Goal: Information Seeking & Learning: Understand process/instructions

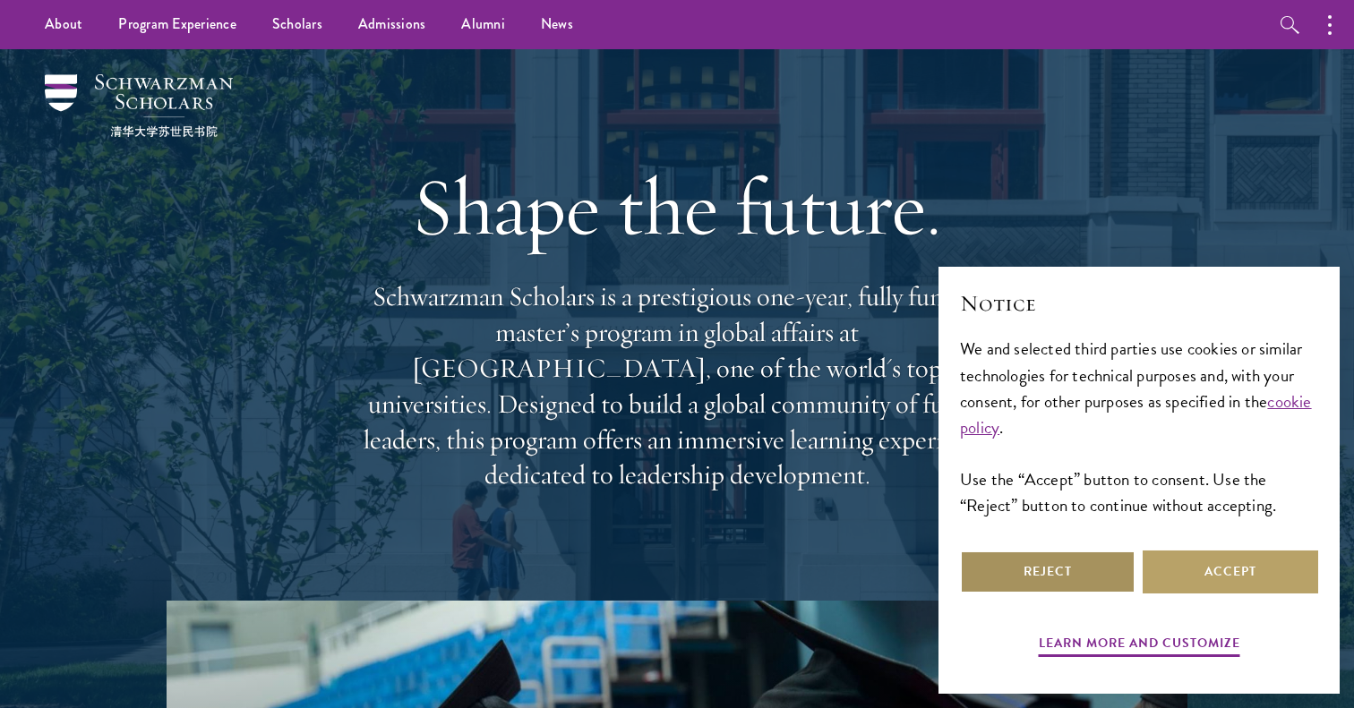
click at [1050, 588] on button "Reject" at bounding box center [1047, 572] width 175 height 43
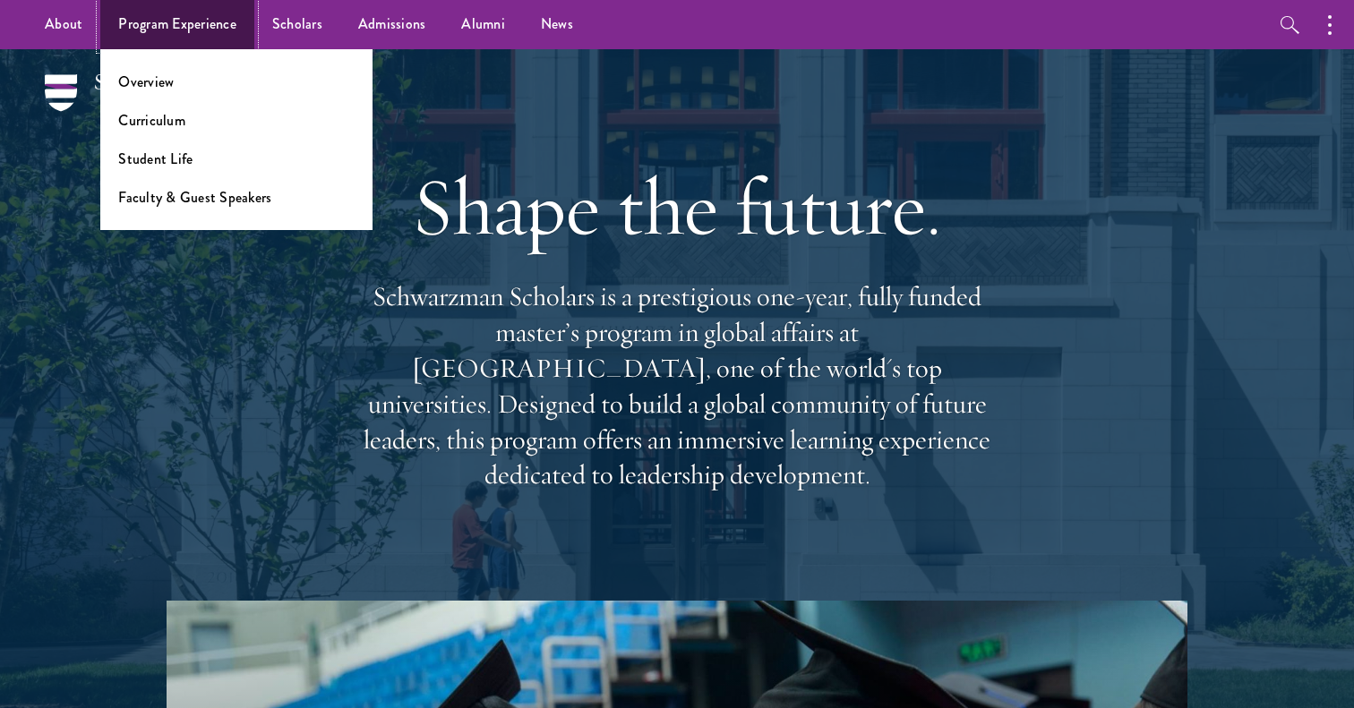
click at [198, 25] on link "Program Experience" at bounding box center [177, 24] width 154 height 49
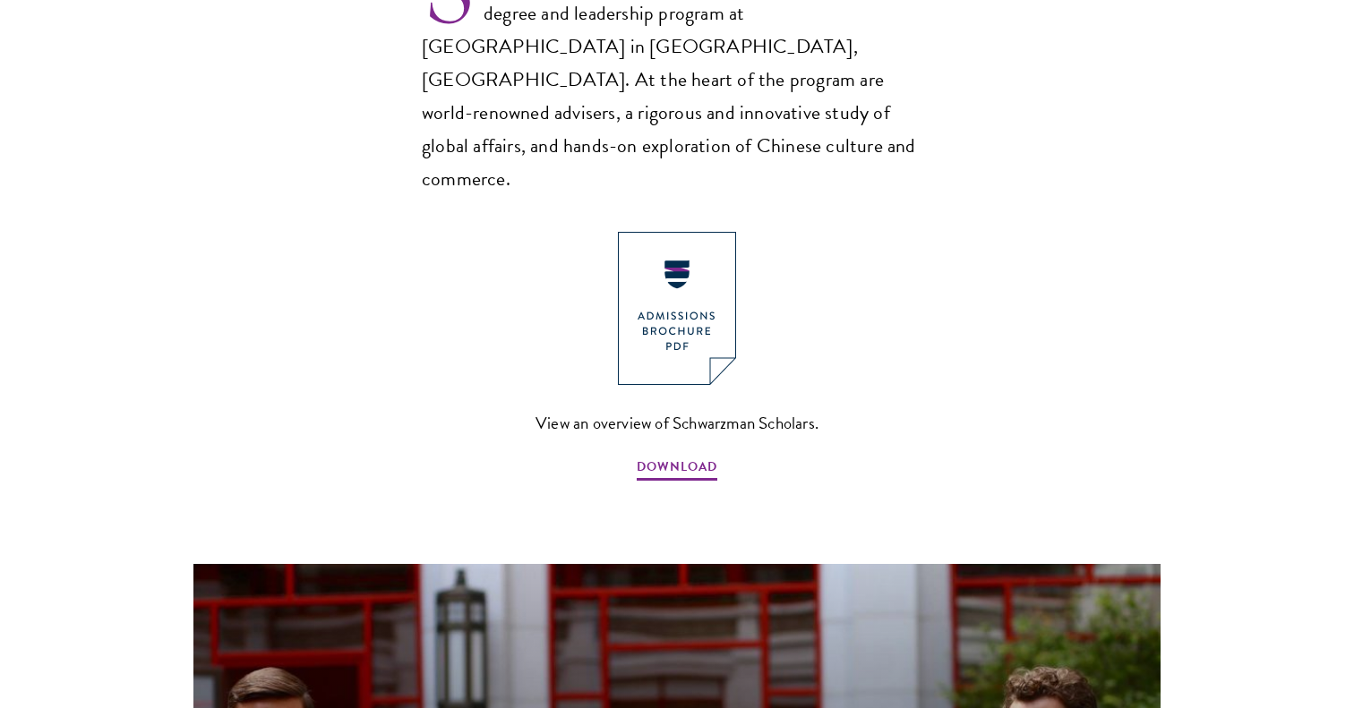
scroll to position [1303, 0]
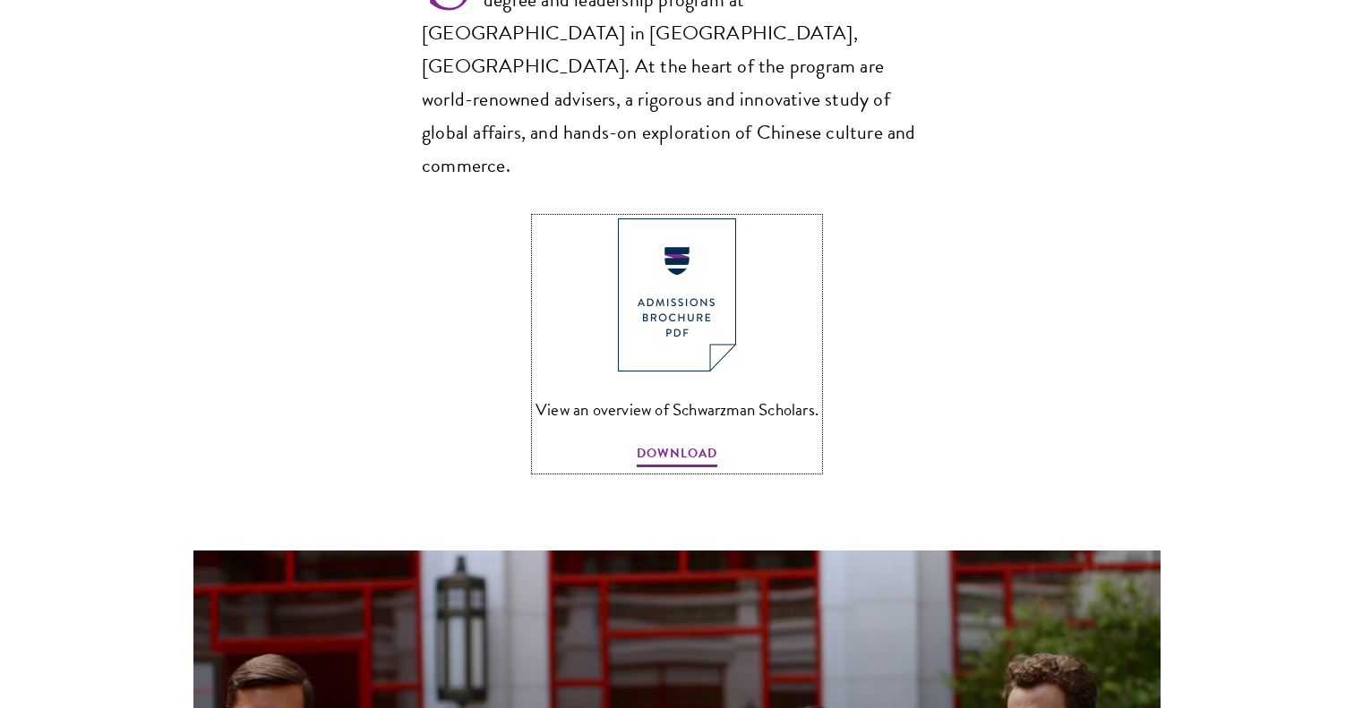
click at [722, 241] on img at bounding box center [677, 294] width 118 height 153
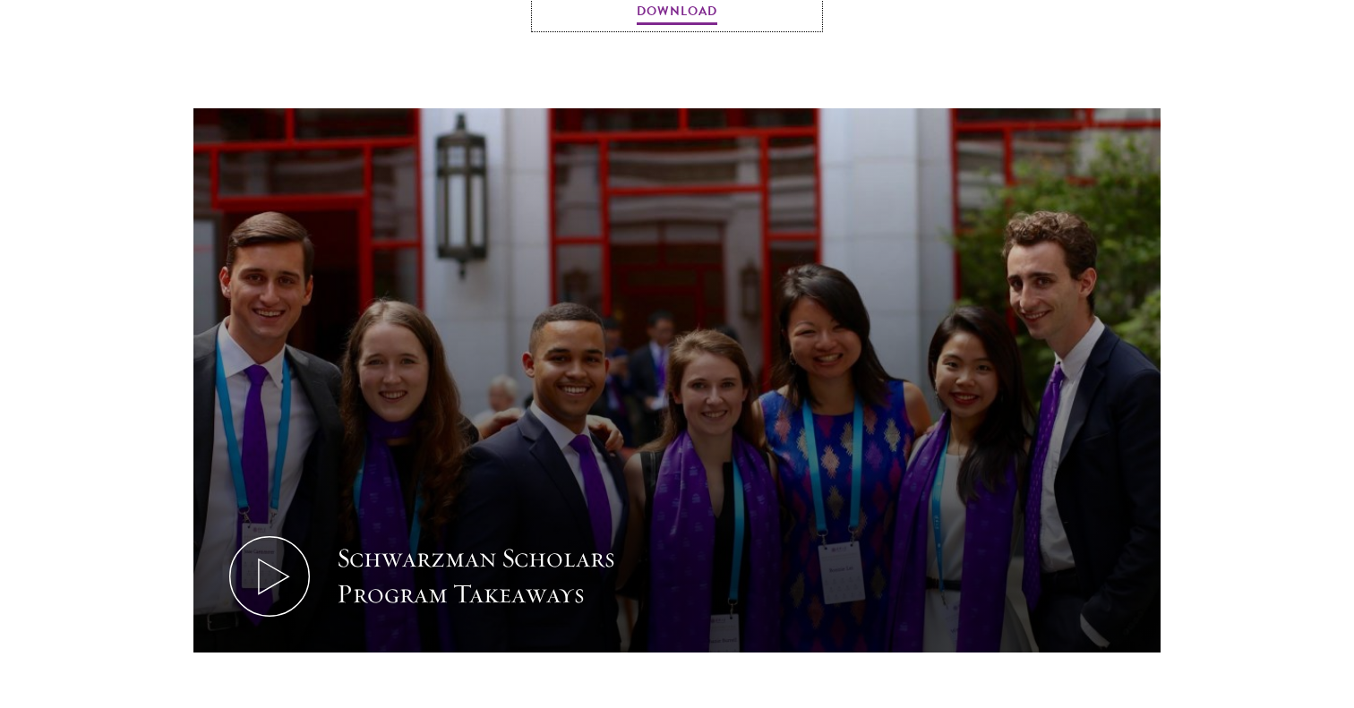
scroll to position [1977, 0]
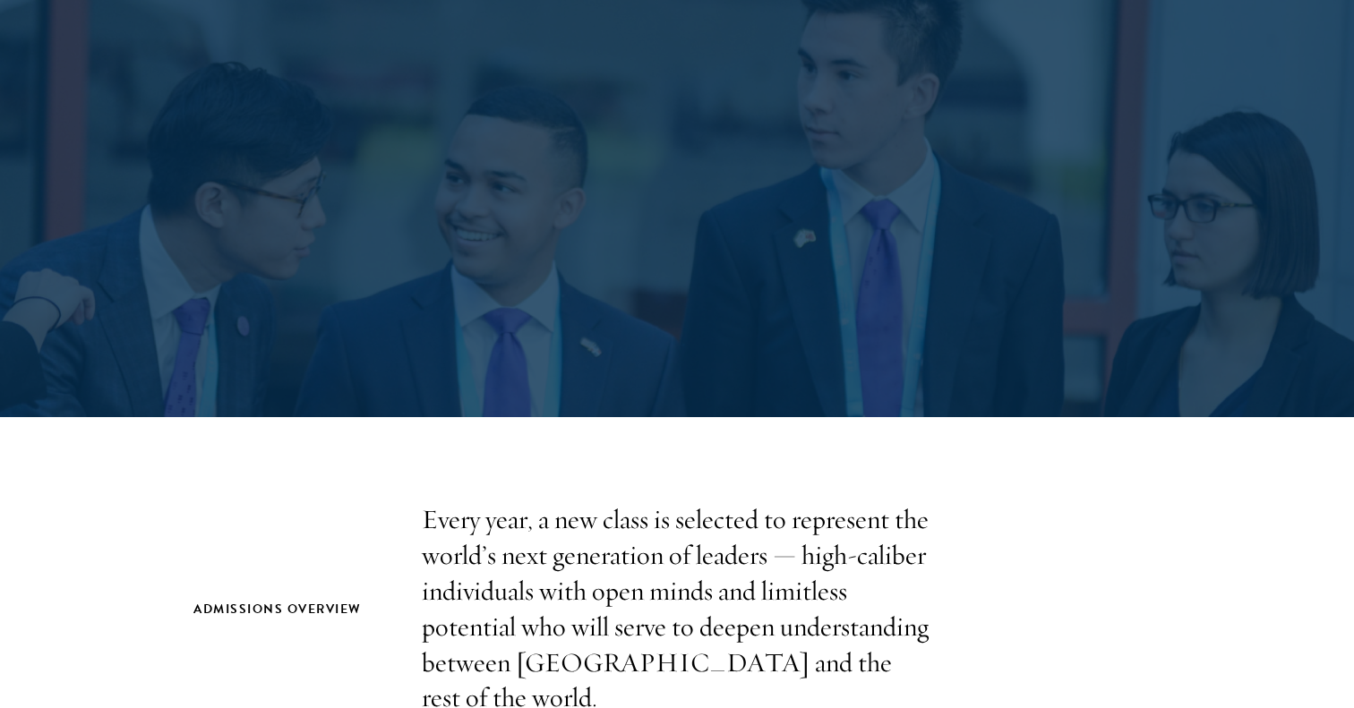
scroll to position [141, 0]
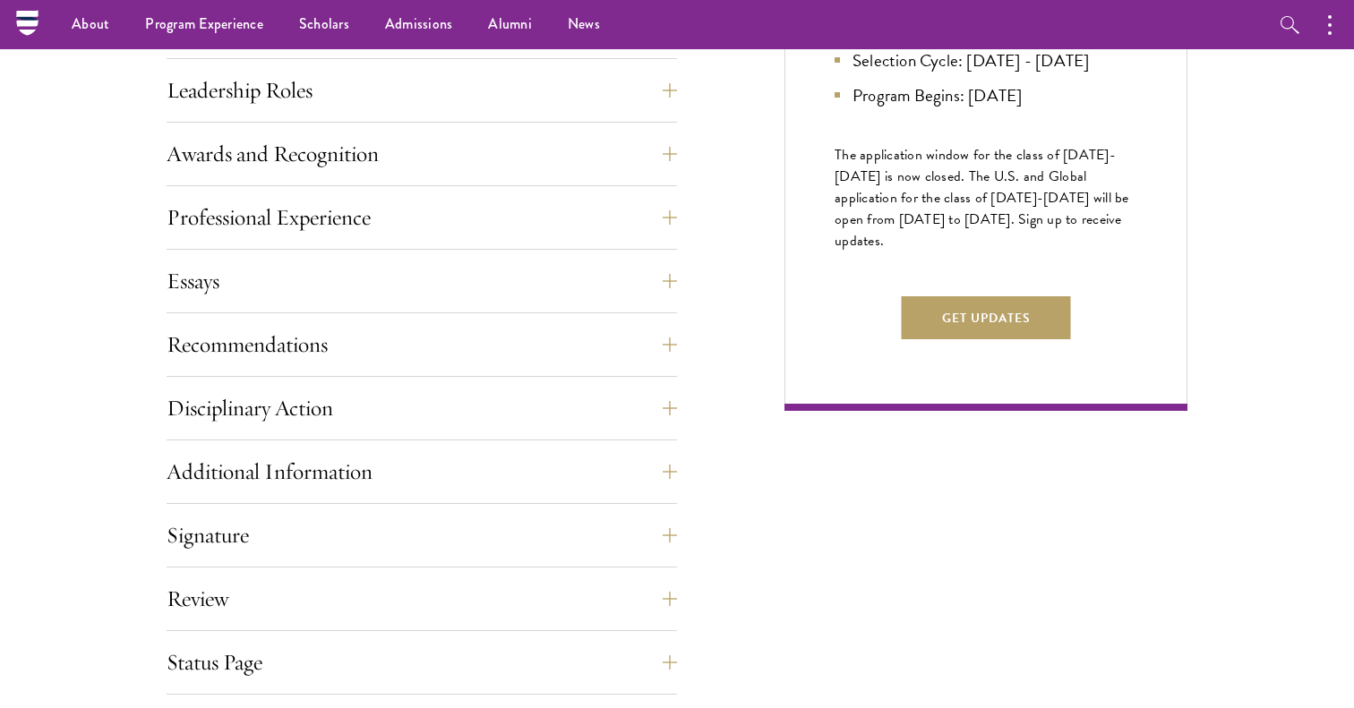
scroll to position [970, 0]
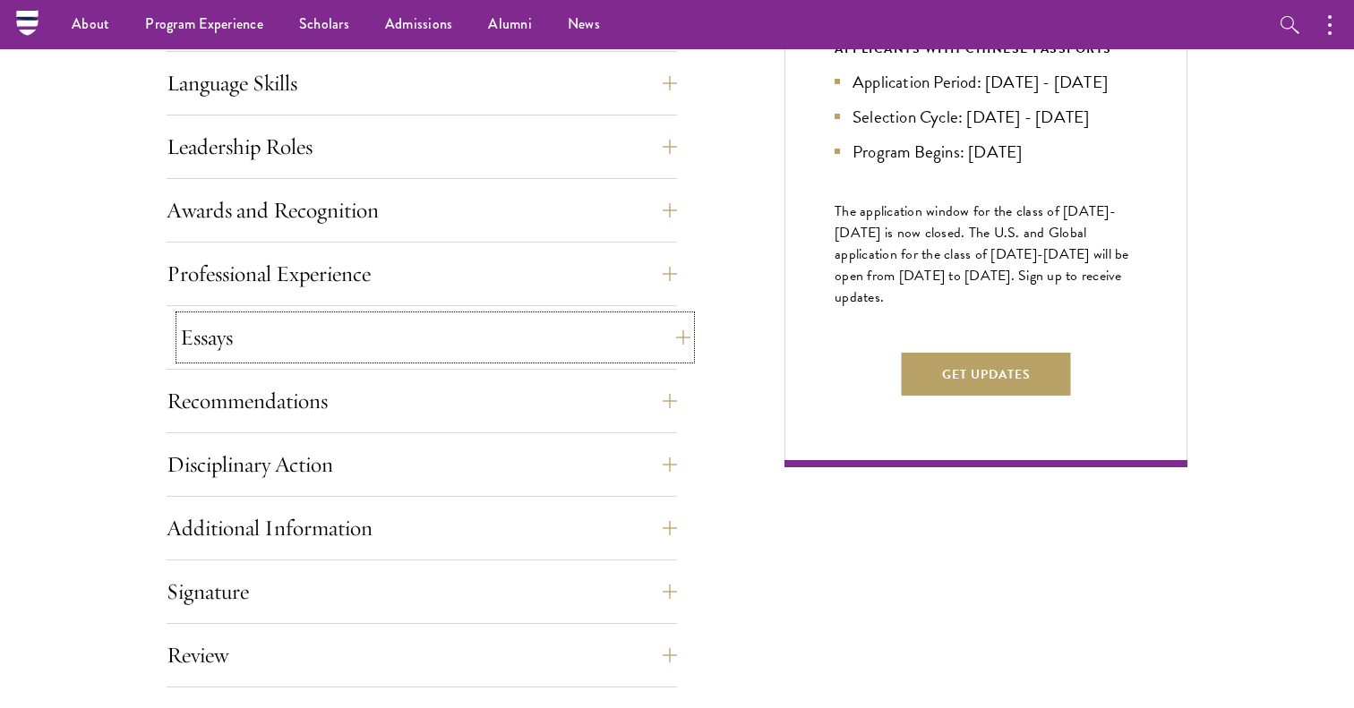
click at [290, 334] on button "Essays" at bounding box center [435, 337] width 510 height 43
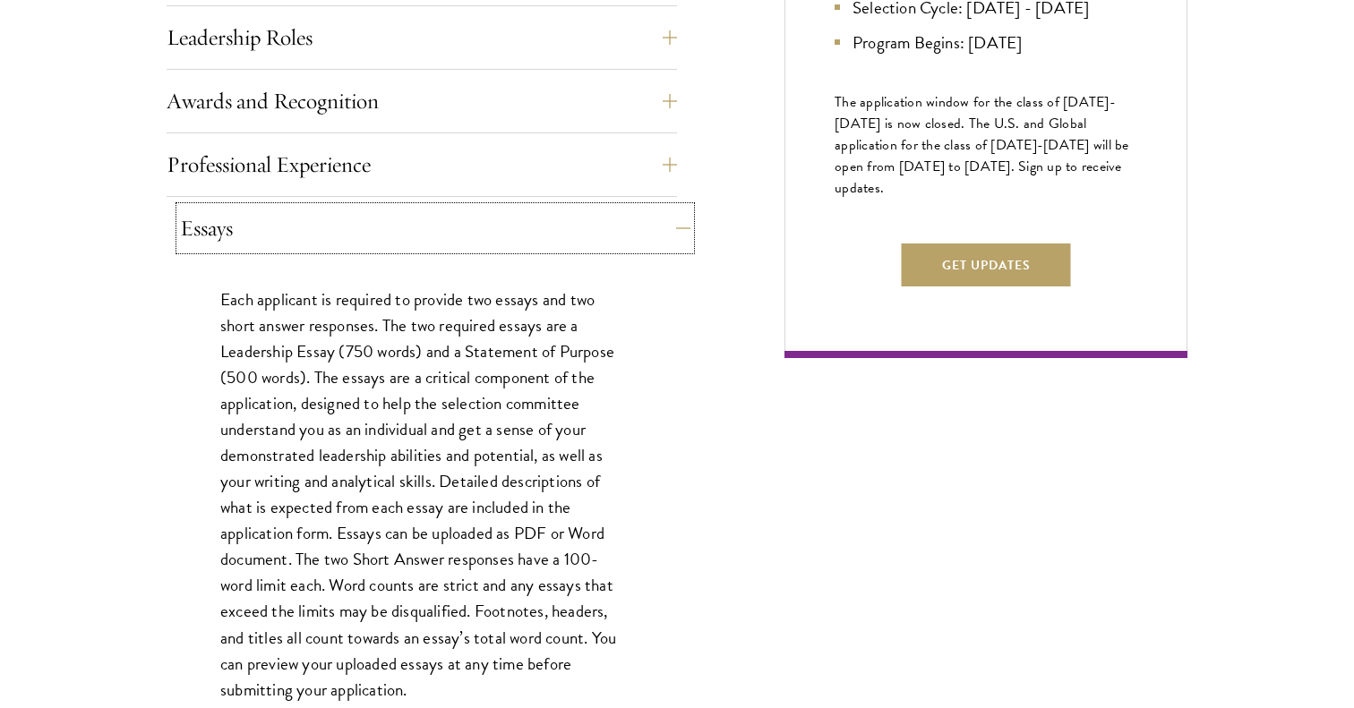
scroll to position [1086, 0]
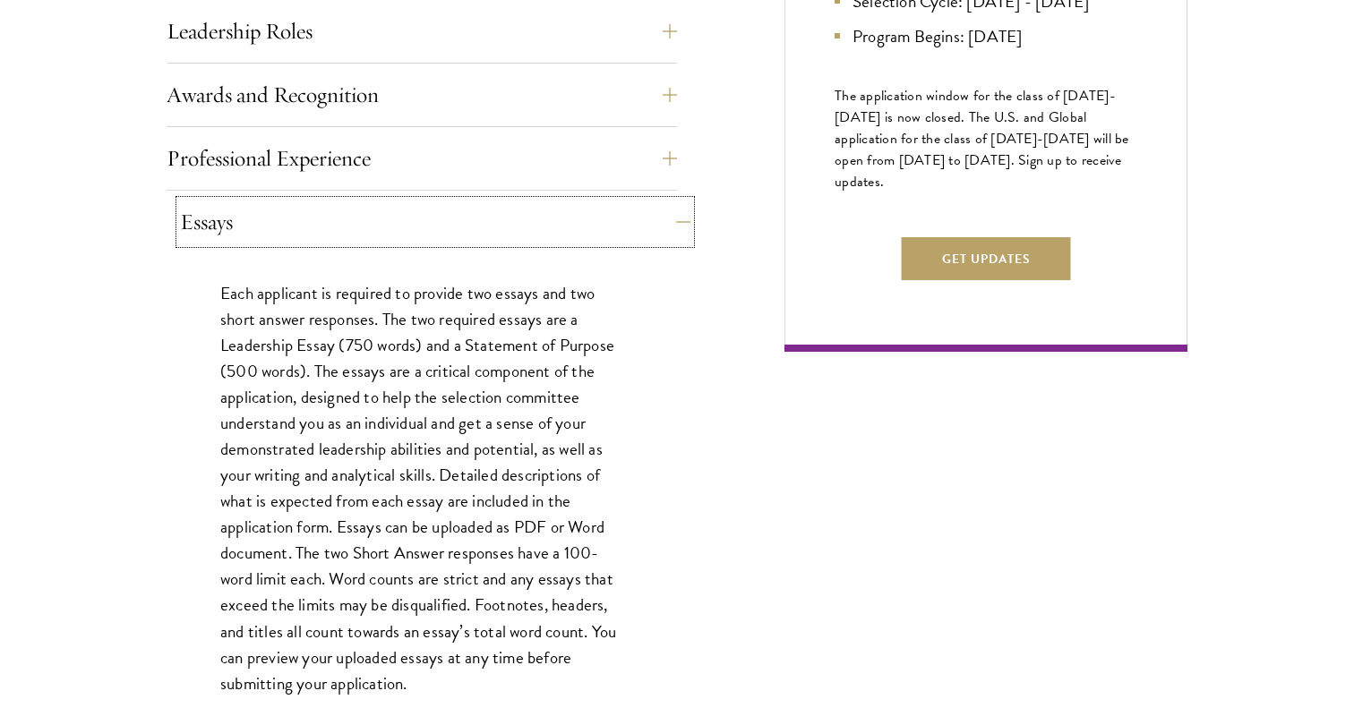
click at [355, 235] on button "Essays" at bounding box center [435, 222] width 510 height 43
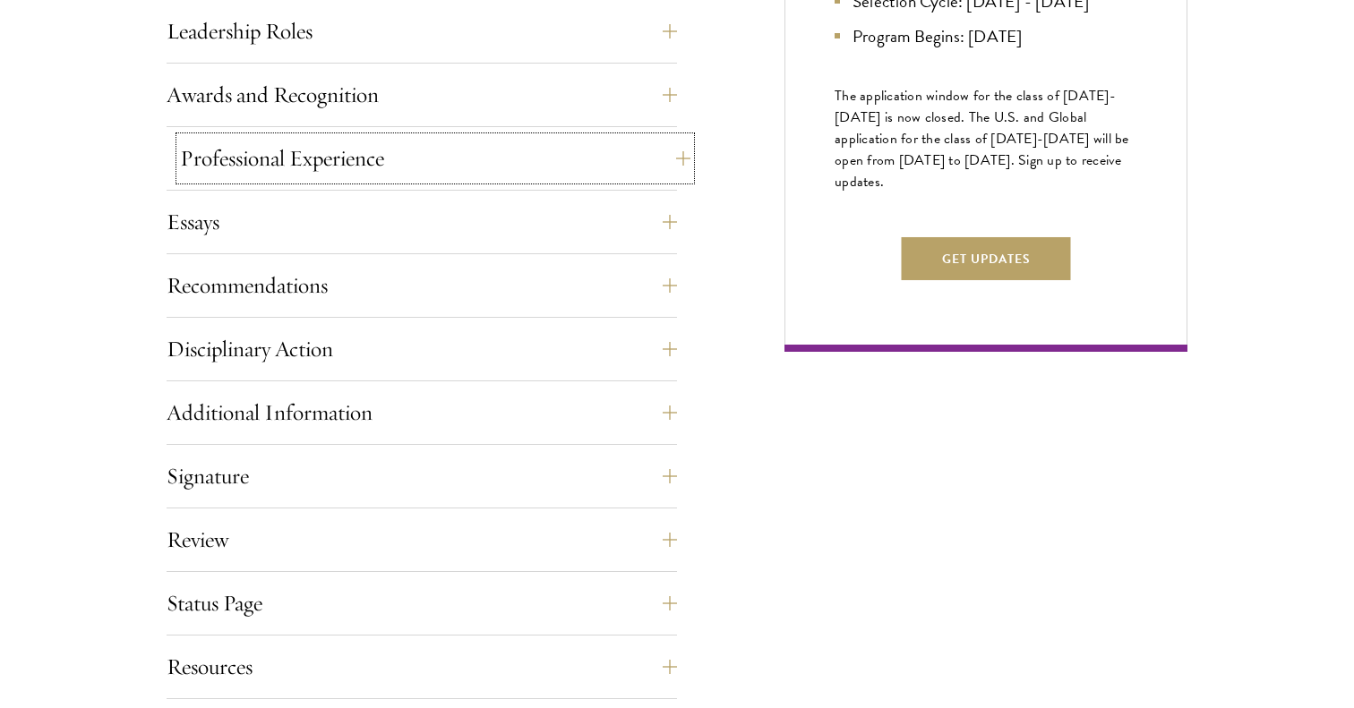
click at [389, 173] on button "Professional Experience" at bounding box center [435, 158] width 510 height 43
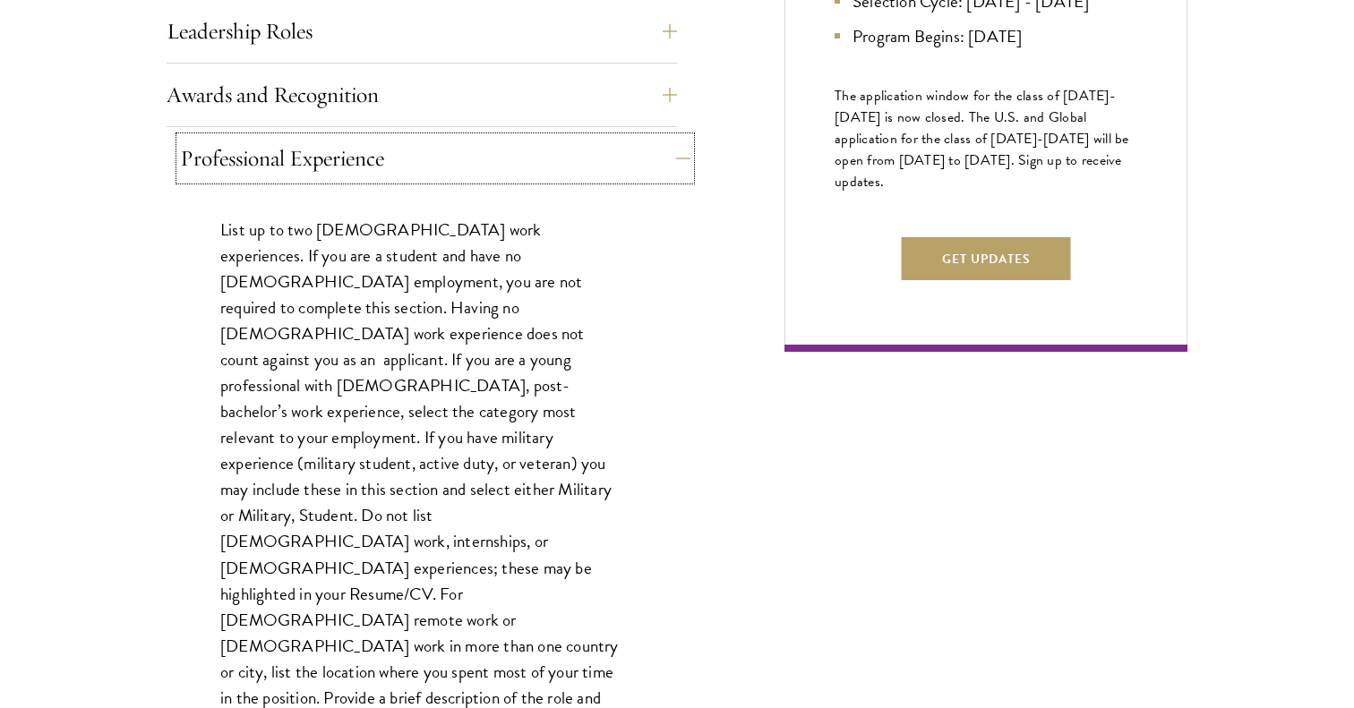
click at [389, 173] on button "Professional Experience" at bounding box center [435, 158] width 510 height 43
